Goal: Navigation & Orientation: Find specific page/section

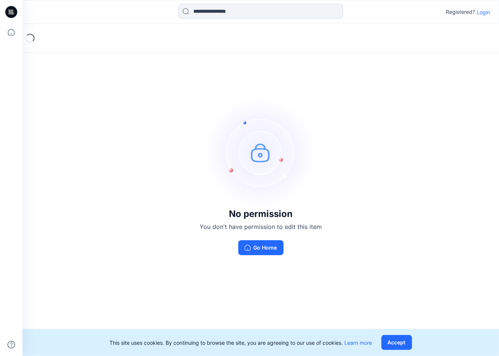
click at [489, 11] on p "Login" at bounding box center [483, 12] width 13 height 8
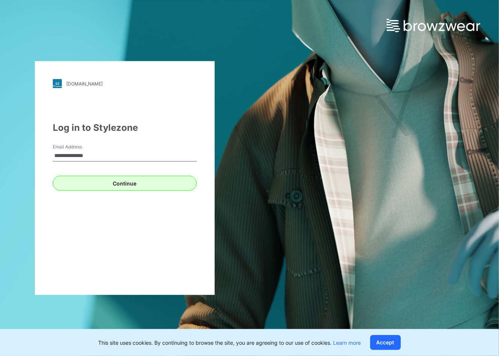
type input "**********"
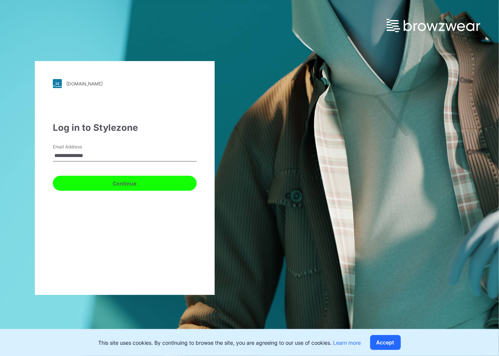
click at [58, 181] on button "Continue" at bounding box center [125, 183] width 144 height 15
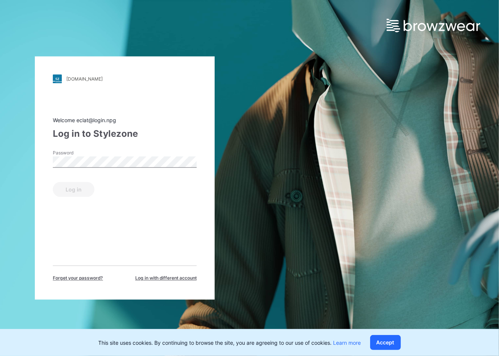
drag, startPoint x: 156, startPoint y: 153, endPoint x: 152, endPoint y: 155, distance: 4.4
click at [156, 153] on div "Password" at bounding box center [125, 161] width 144 height 22
click at [59, 186] on button "Log in" at bounding box center [74, 189] width 42 height 15
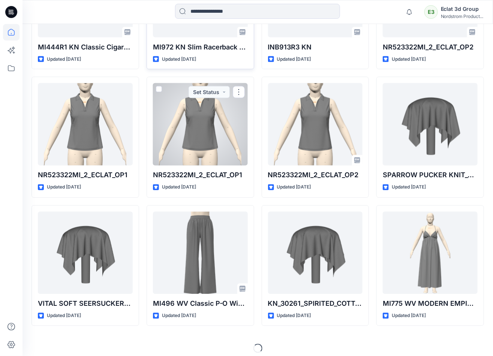
scroll to position [306, 0]
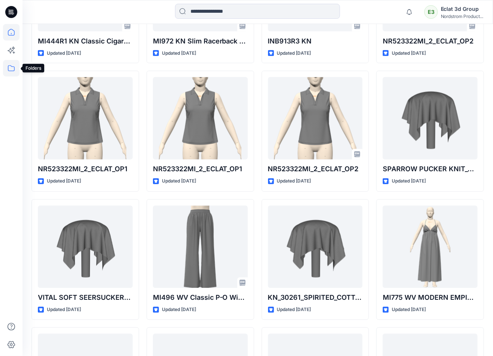
click at [15, 64] on icon at bounding box center [11, 68] width 16 height 16
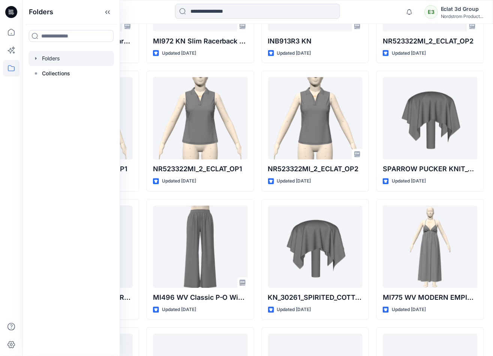
click at [58, 60] on div at bounding box center [70, 58] width 85 height 15
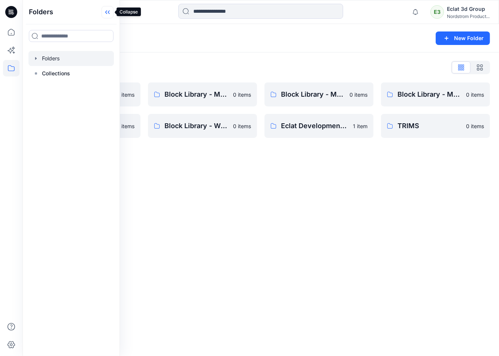
click at [109, 14] on icon at bounding box center [108, 12] width 12 height 12
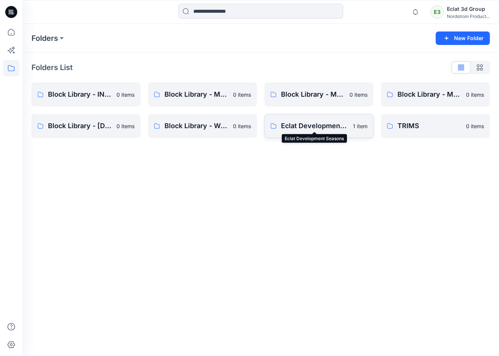
click at [302, 124] on p "Eclat Development Seasons" at bounding box center [314, 126] width 67 height 10
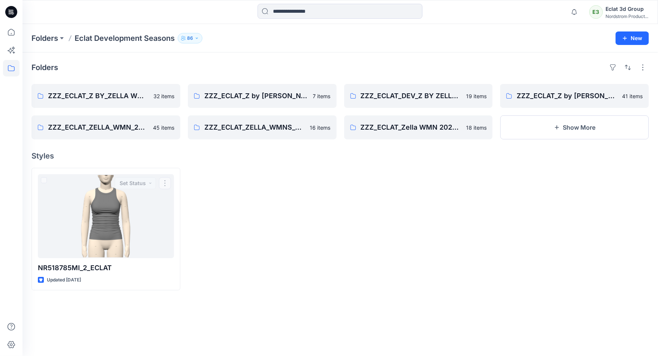
click at [220, 244] on div at bounding box center [262, 229] width 149 height 123
click at [50, 39] on p "Folders" at bounding box center [44, 38] width 27 height 10
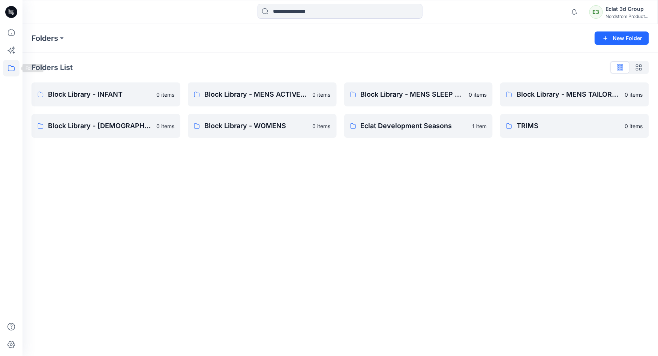
click at [15, 66] on icon at bounding box center [11, 68] width 16 height 16
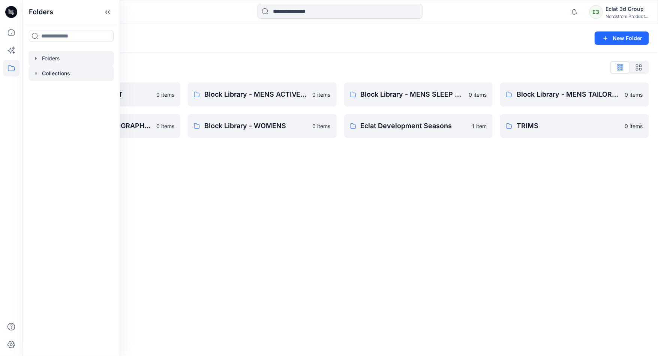
click at [59, 70] on p "Collections" at bounding box center [56, 73] width 28 height 9
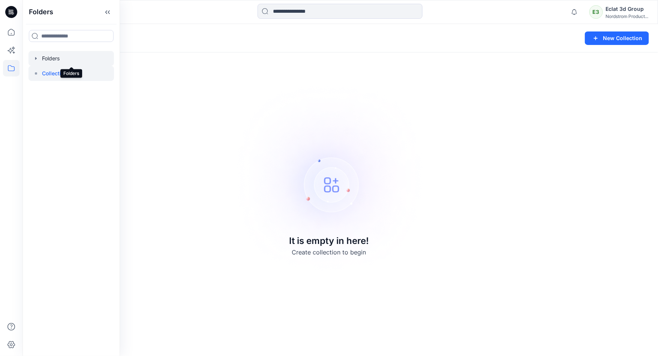
click at [61, 55] on div at bounding box center [70, 58] width 85 height 15
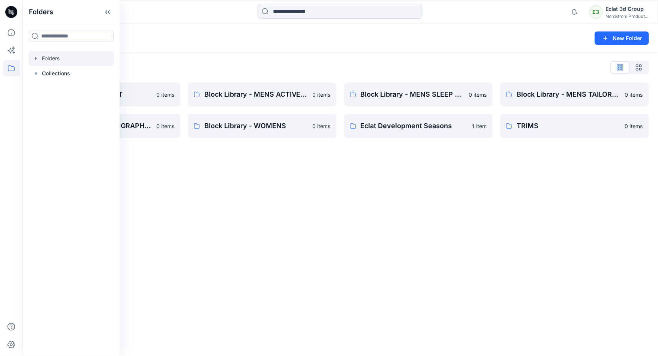
click at [212, 54] on div "Folders List Block Library - INFANT 0 items Block Library - [DEMOGRAPHIC_DATA] …" at bounding box center [339, 99] width 635 height 94
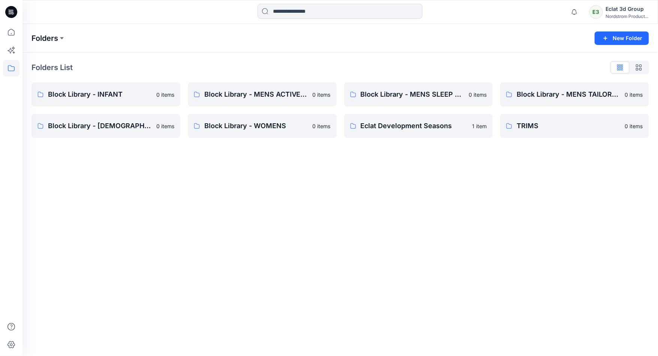
click at [46, 38] on p "Folders" at bounding box center [44, 38] width 27 height 10
click at [55, 34] on p "Folders" at bounding box center [44, 38] width 27 height 10
click at [138, 62] on div "Folders List" at bounding box center [339, 67] width 617 height 12
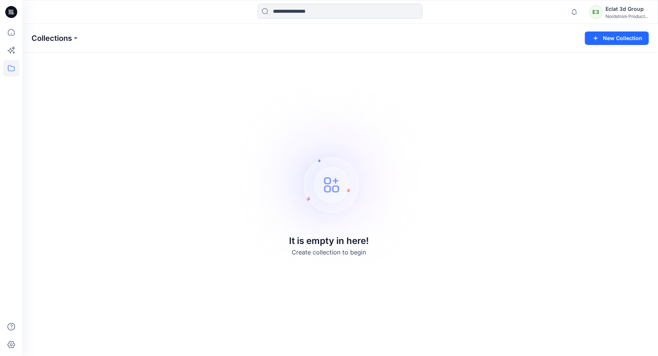
click at [52, 42] on p "Collections" at bounding box center [51, 38] width 40 height 10
click at [12, 67] on icon at bounding box center [11, 68] width 16 height 16
click at [57, 58] on div at bounding box center [70, 58] width 85 height 15
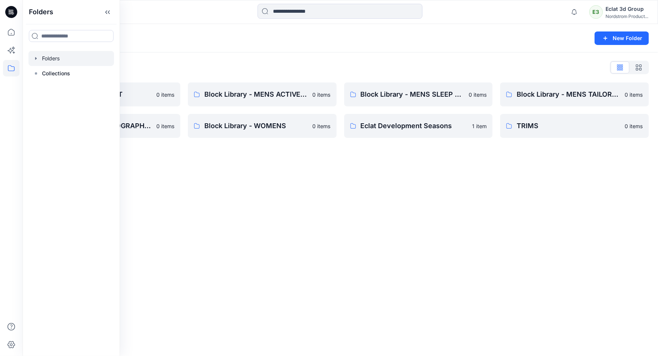
click at [316, 239] on div "Folders New Folder Folders List Block Library - INFANT 0 items Block Library - …" at bounding box center [339, 190] width 635 height 332
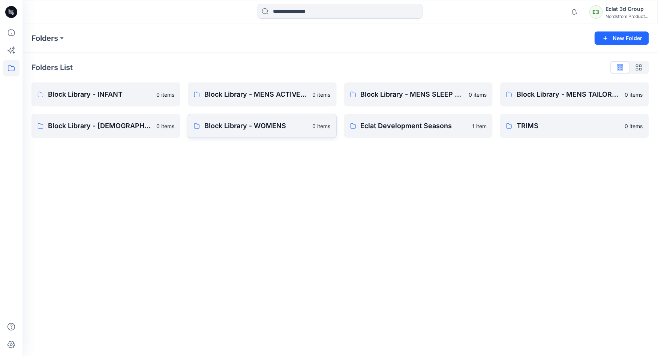
click at [226, 128] on p "Block Library - WOMENS" at bounding box center [256, 126] width 104 height 10
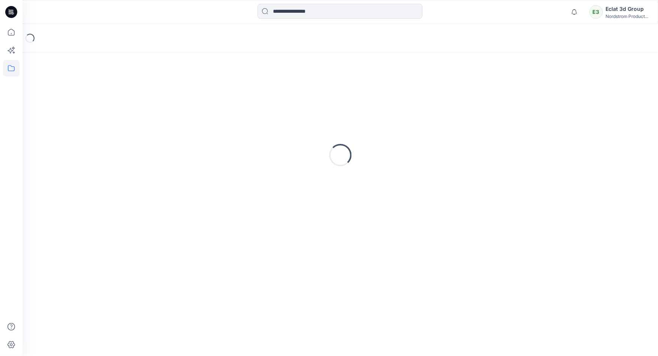
click at [226, 128] on div "Loading..." at bounding box center [339, 154] width 617 height 187
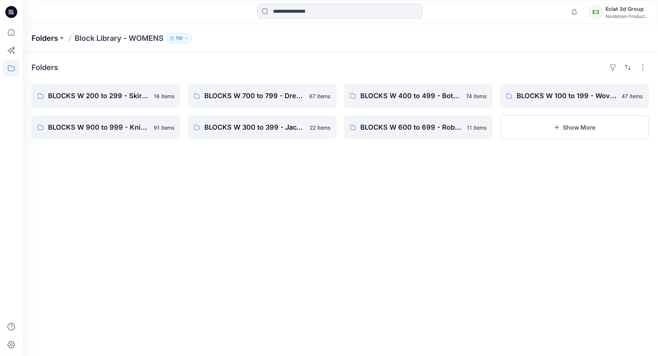
click at [41, 37] on p "Folders" at bounding box center [44, 38] width 27 height 10
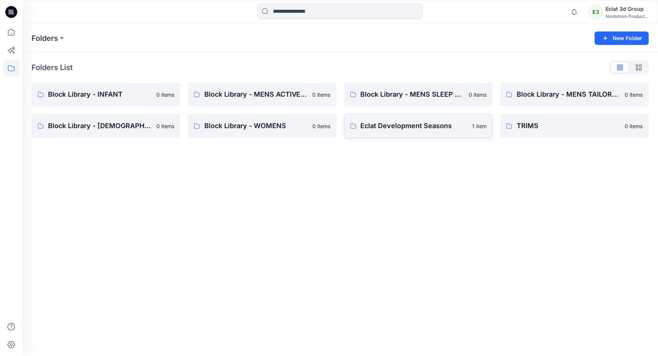
click at [385, 135] on link "Eclat Development Seasons 1 item" at bounding box center [418, 126] width 149 height 24
